Goal: Task Accomplishment & Management: Manage account settings

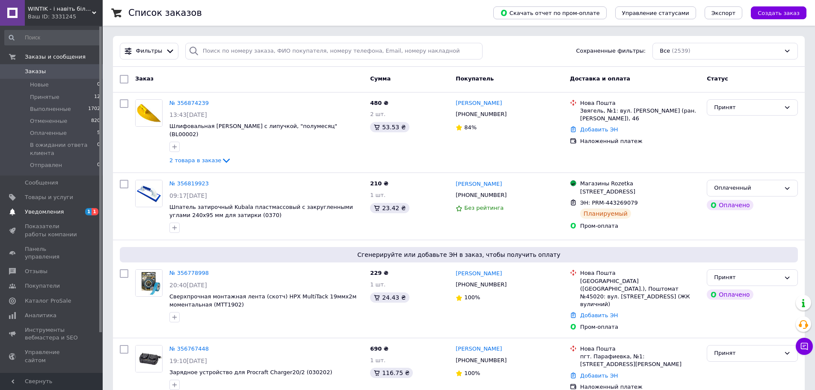
click at [50, 207] on link "Уведомления 1 1" at bounding box center [52, 211] width 105 height 15
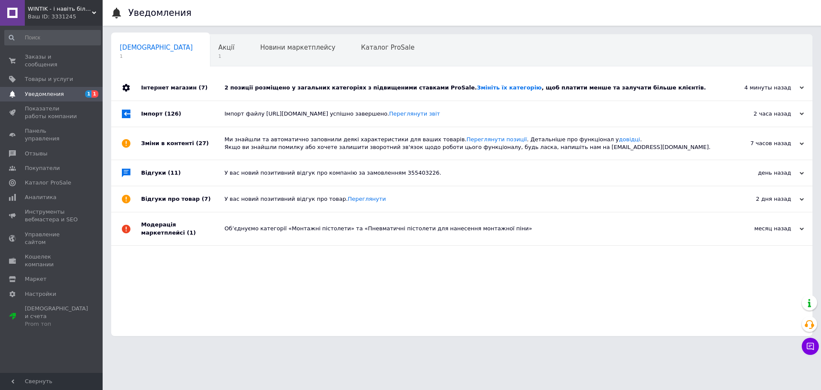
click at [666, 84] on div "2 позиції розміщено у загальних категоріях з підвищеними ставками ProSale. Змін…" at bounding box center [472, 88] width 494 height 8
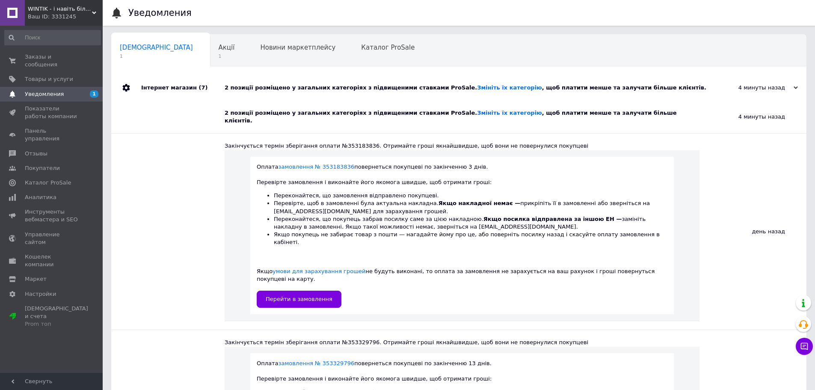
click at [667, 84] on div "2 позиції розміщено у загальних категоріях з підвищеними ставками ProSale. Змін…" at bounding box center [469, 88] width 488 height 8
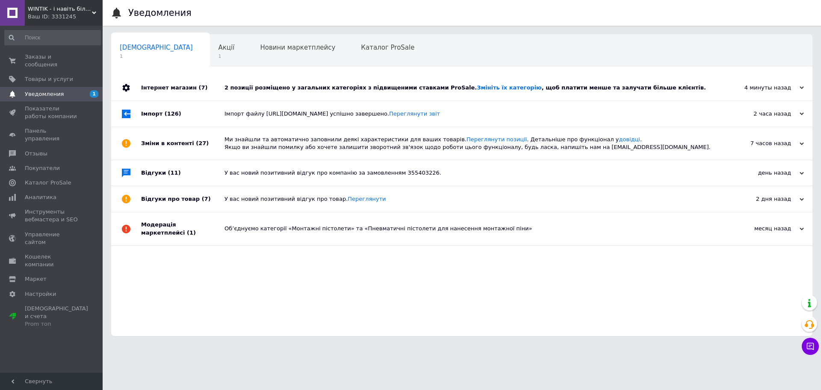
drag, startPoint x: 166, startPoint y: 54, endPoint x: 177, endPoint y: 54, distance: 11.5
click at [169, 54] on div "[DEMOGRAPHIC_DATA] 1" at bounding box center [160, 51] width 99 height 33
click at [210, 54] on div "Акції 1" at bounding box center [231, 51] width 42 height 33
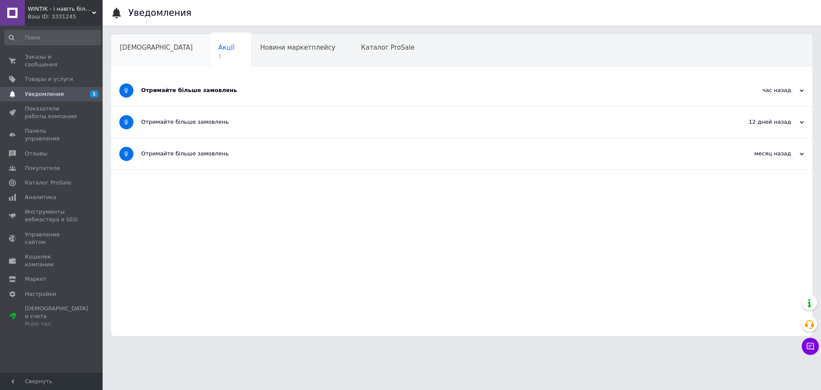
click at [154, 51] on span "[DEMOGRAPHIC_DATA]" at bounding box center [156, 48] width 73 height 8
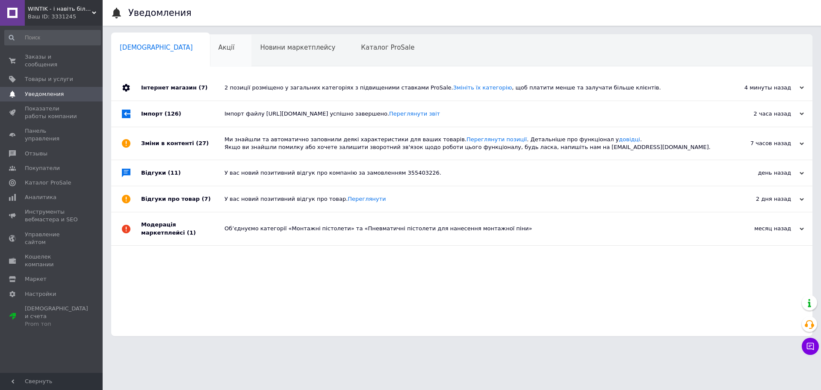
click at [210, 56] on div "Акції" at bounding box center [231, 51] width 42 height 33
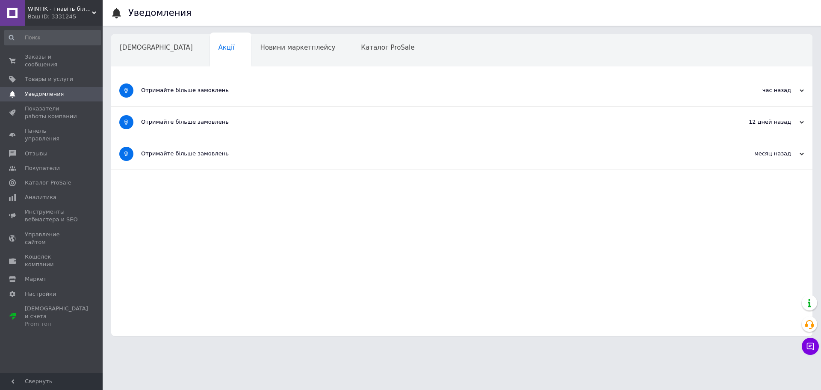
click at [320, 84] on div "Отримайте більше замовлень" at bounding box center [429, 90] width 577 height 31
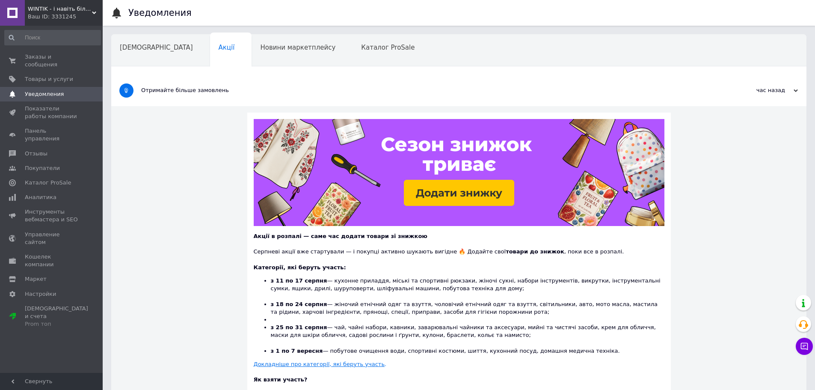
drag, startPoint x: 320, startPoint y: 84, endPoint x: 316, endPoint y: 83, distance: 4.8
click at [321, 84] on div "Отримайте більше замовлень" at bounding box center [426, 90] width 571 height 31
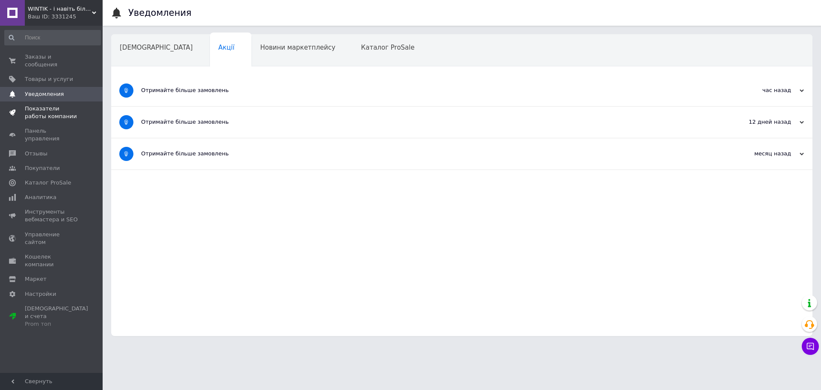
click at [36, 110] on span "Показатели работы компании" at bounding box center [52, 112] width 54 height 15
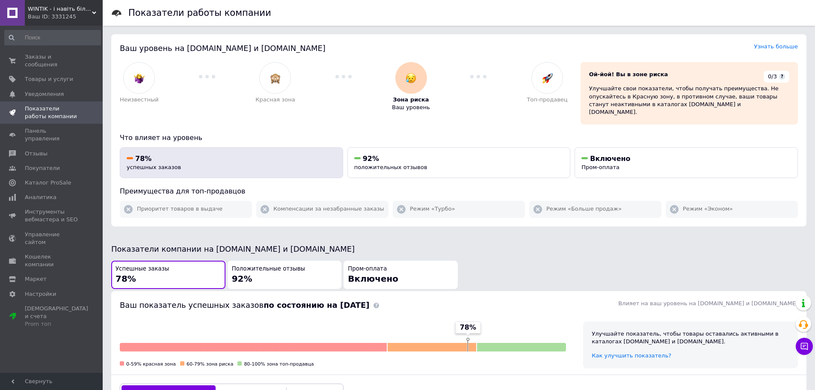
click at [199, 154] on div "78%" at bounding box center [232, 158] width 210 height 9
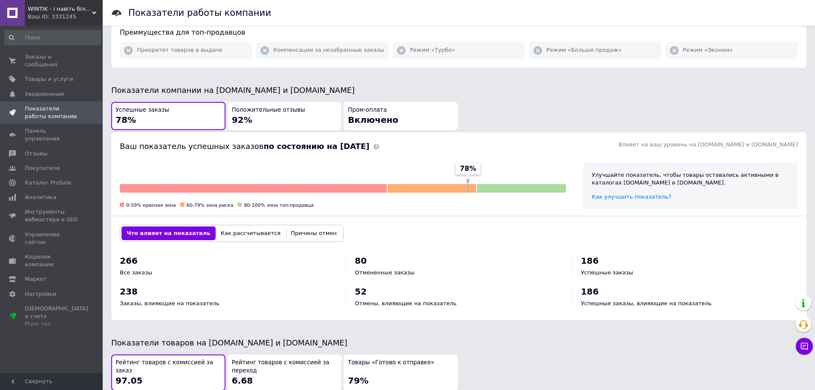
scroll to position [251, 0]
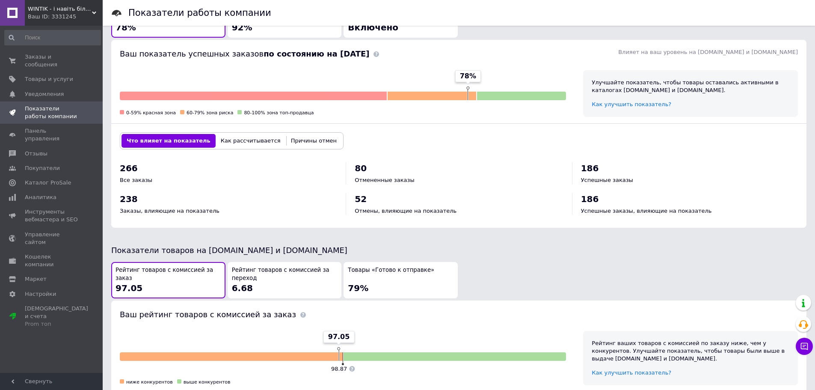
click at [216, 135] on button "Как рассчитывается" at bounding box center [251, 141] width 70 height 14
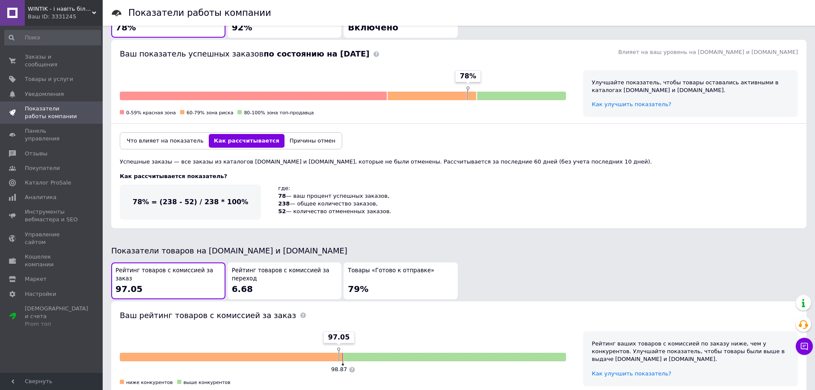
click at [284, 134] on button "Причины отмен" at bounding box center [312, 141] width 56 height 14
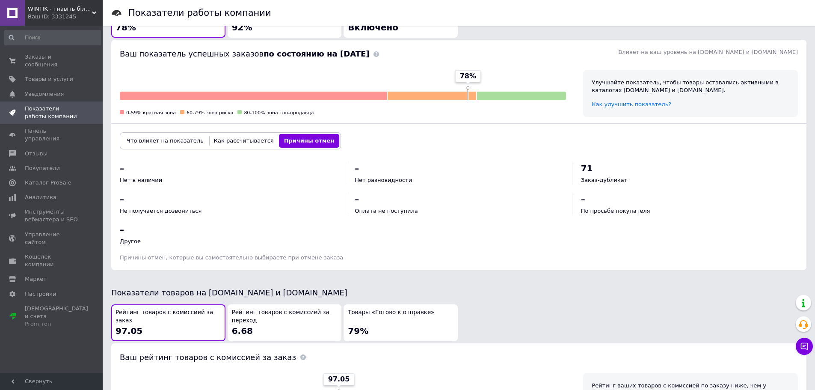
click at [160, 139] on button "Что влияет на показатель" at bounding box center [164, 141] width 87 height 14
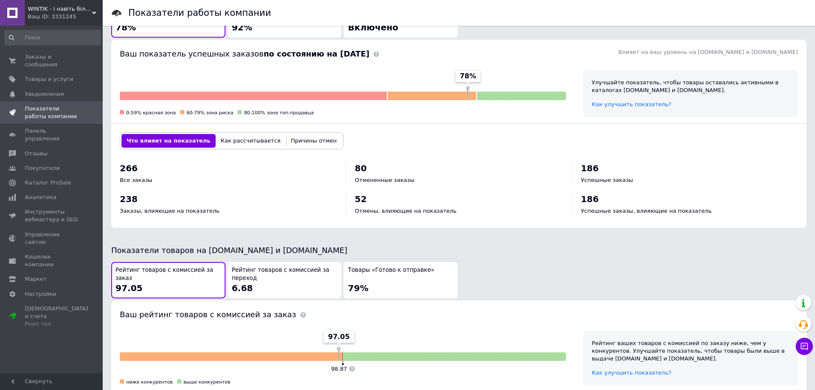
drag, startPoint x: 307, startPoint y: 226, endPoint x: 302, endPoint y: 226, distance: 4.7
click at [307, 226] on div "Показатели работы компании Ваш уровень на [DOMAIN_NAME] и [DOMAIN_NAME] Узнать …" at bounding box center [459, 131] width 712 height 764
click at [305, 134] on button "Причины отмен" at bounding box center [314, 141] width 56 height 14
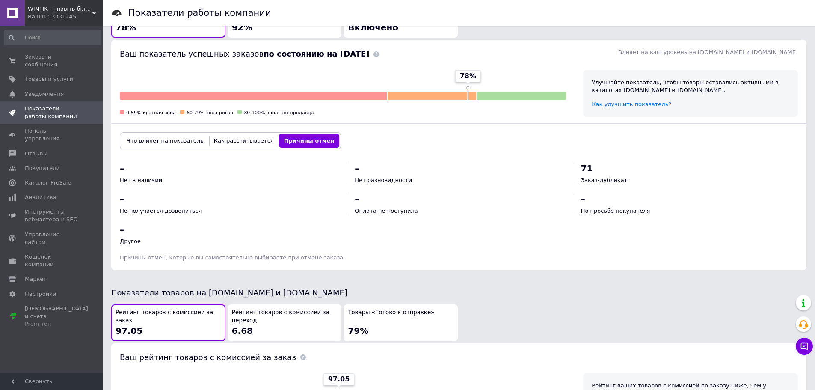
click at [164, 134] on button "Что влияет на показатель" at bounding box center [164, 141] width 87 height 14
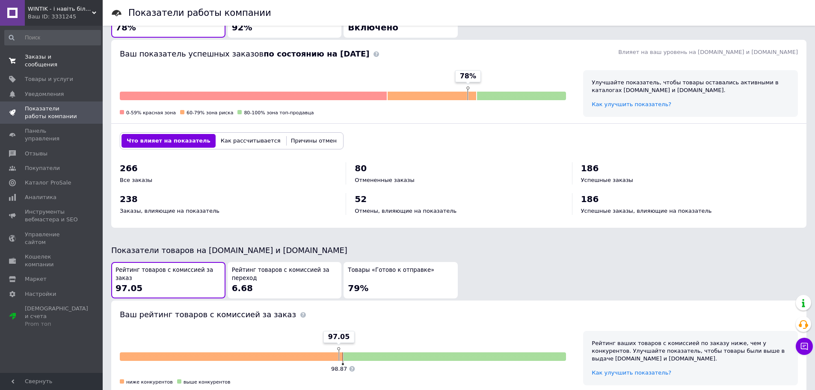
click at [65, 61] on span "Заказы и сообщения" at bounding box center [52, 60] width 54 height 15
